Goal: Find specific page/section: Find specific page/section

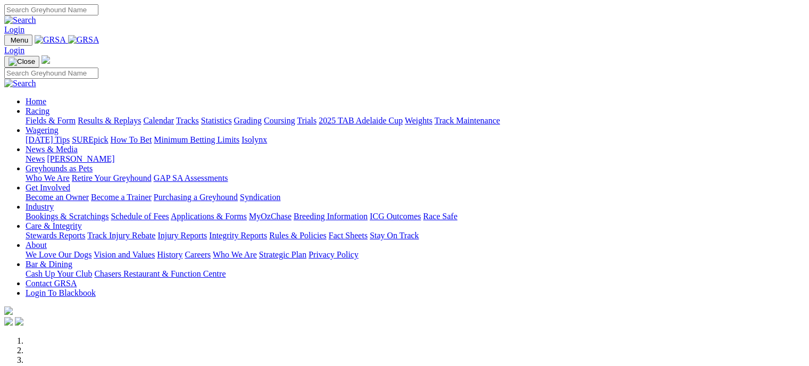
click at [49, 106] on link "Racing" at bounding box center [38, 110] width 24 height 9
click at [295, 116] on link "Coursing" at bounding box center [279, 120] width 31 height 9
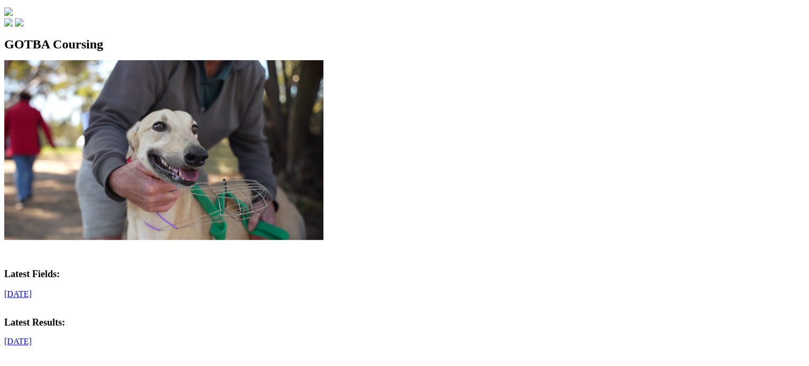
scroll to position [300, 0]
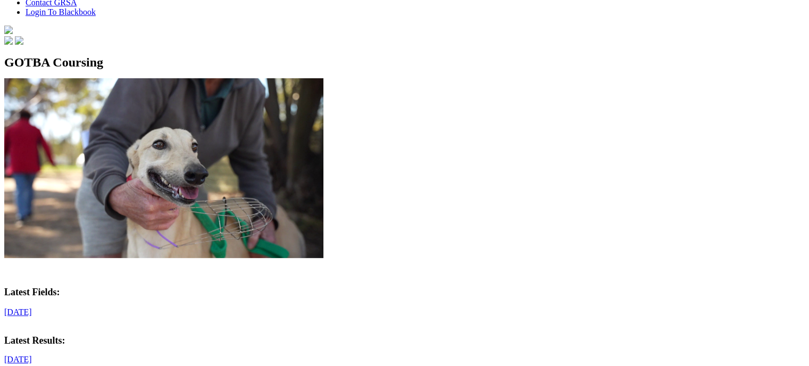
click at [32, 307] on link "[DATE]" at bounding box center [18, 311] width 28 height 9
